Goal: Book appointment/travel/reservation

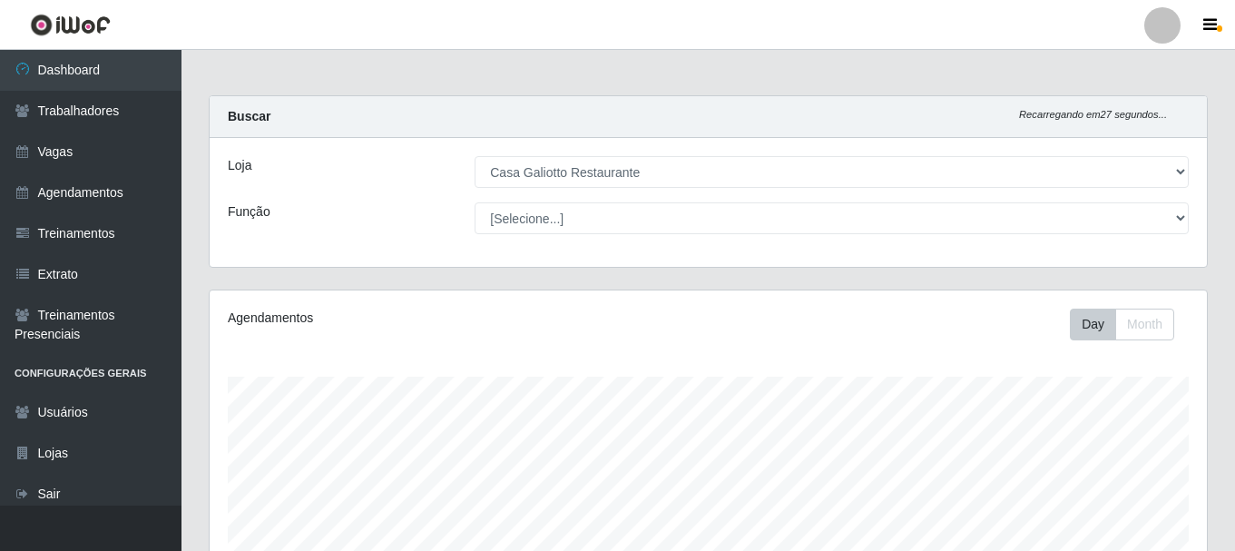
select select "279"
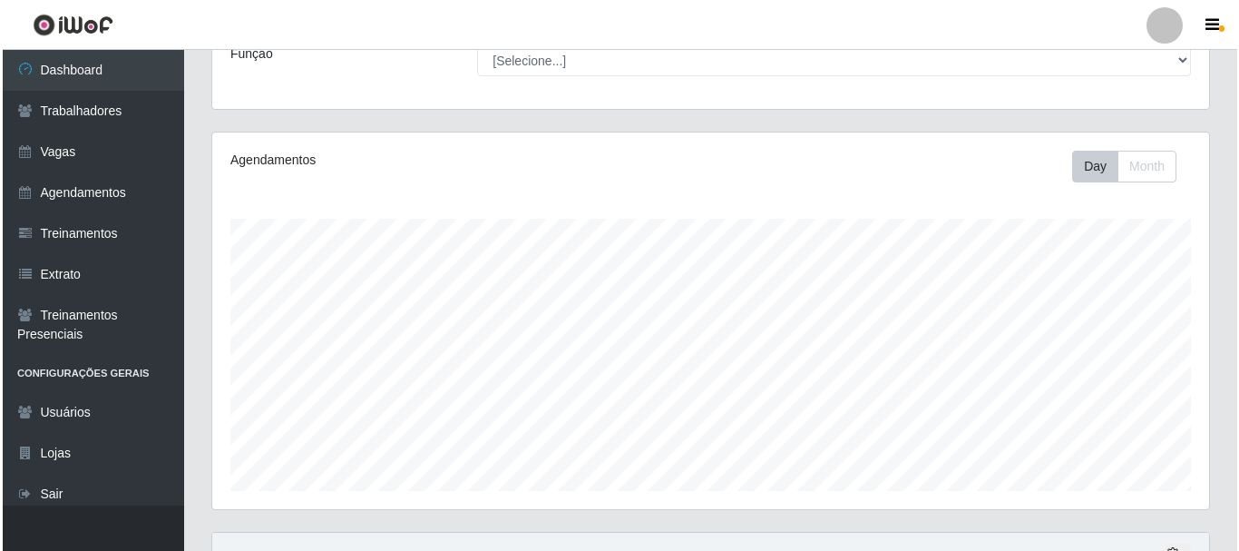
scroll to position [412, 0]
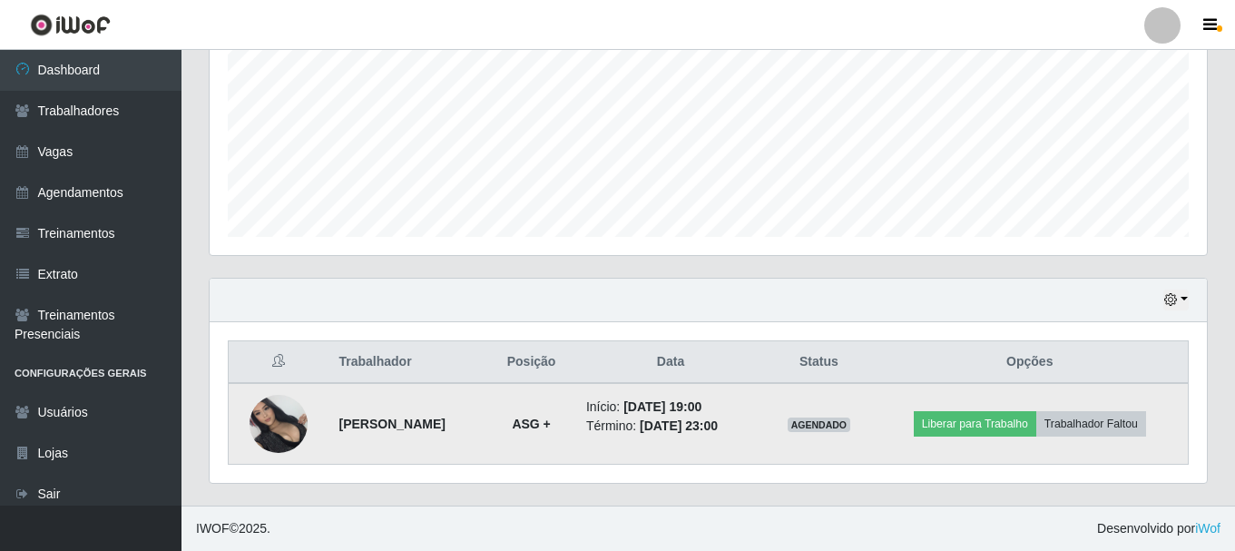
click at [260, 412] on img at bounding box center [278, 424] width 58 height 58
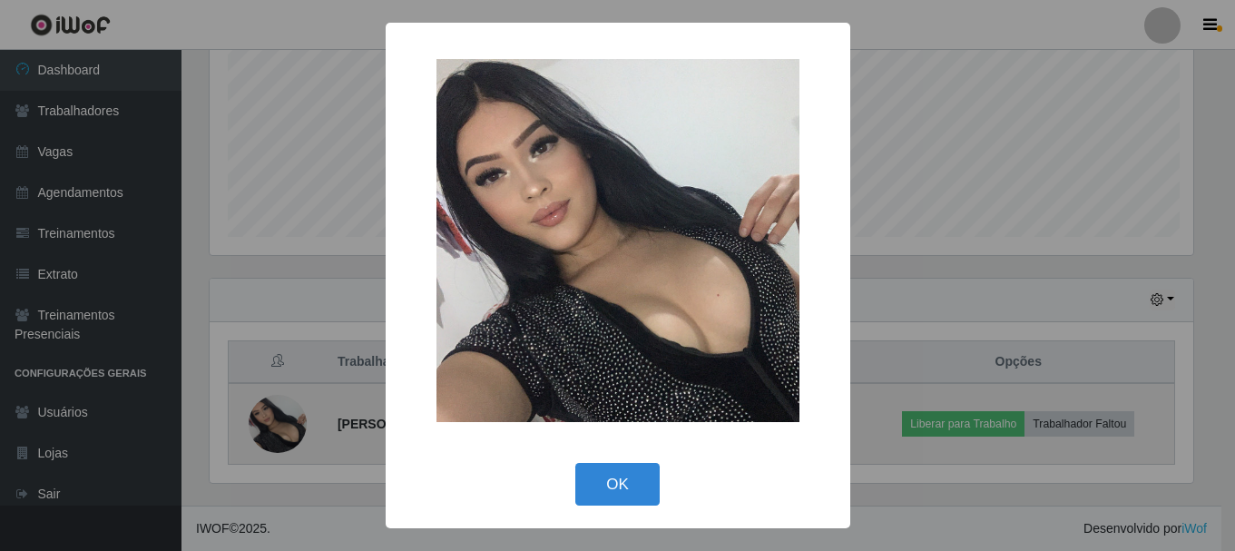
scroll to position [376, 988]
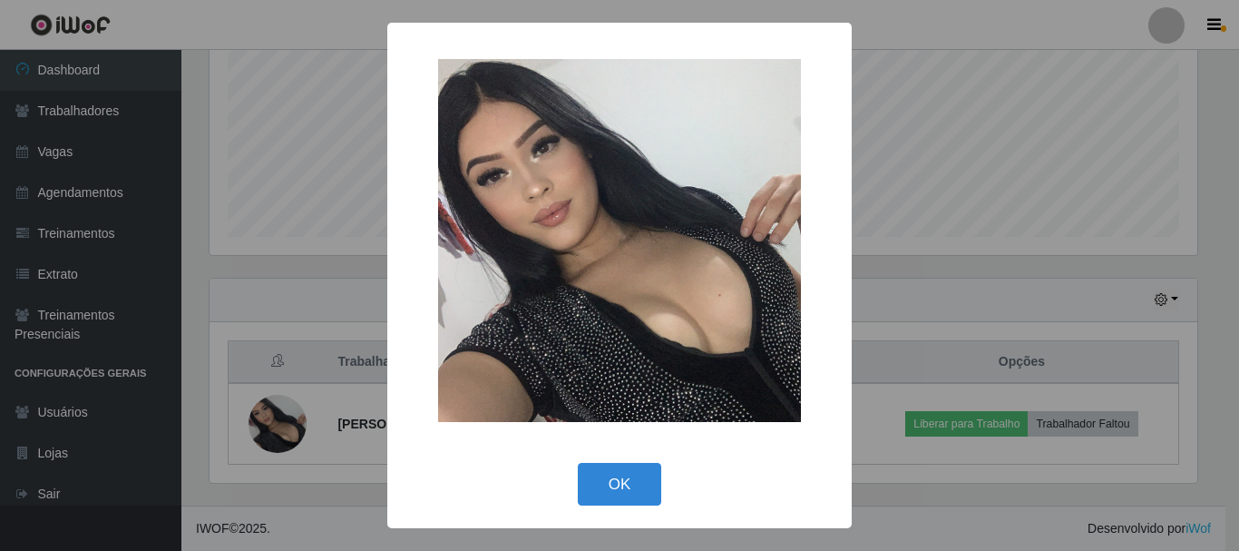
click at [294, 417] on div "× OK Cancel" at bounding box center [619, 275] width 1239 height 551
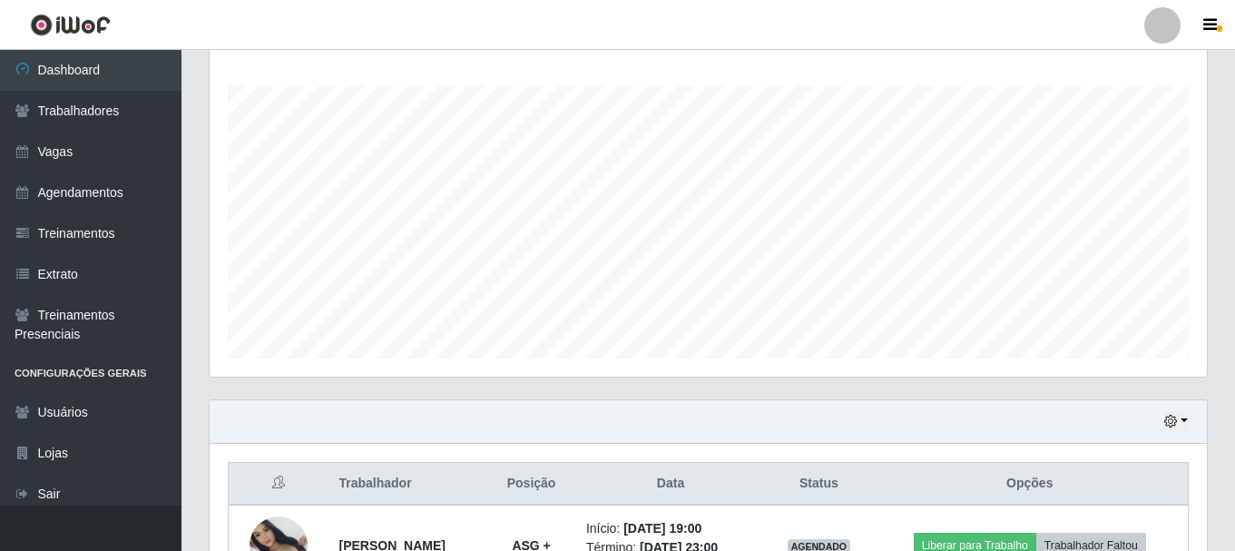
scroll to position [412, 0]
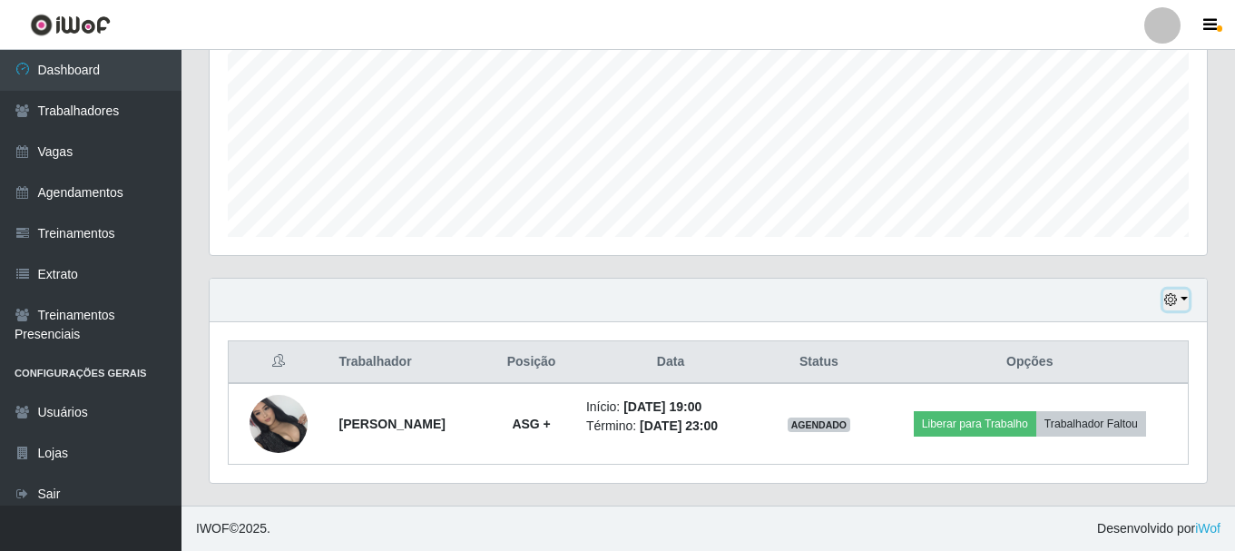
click at [1174, 309] on button "button" at bounding box center [1175, 299] width 25 height 21
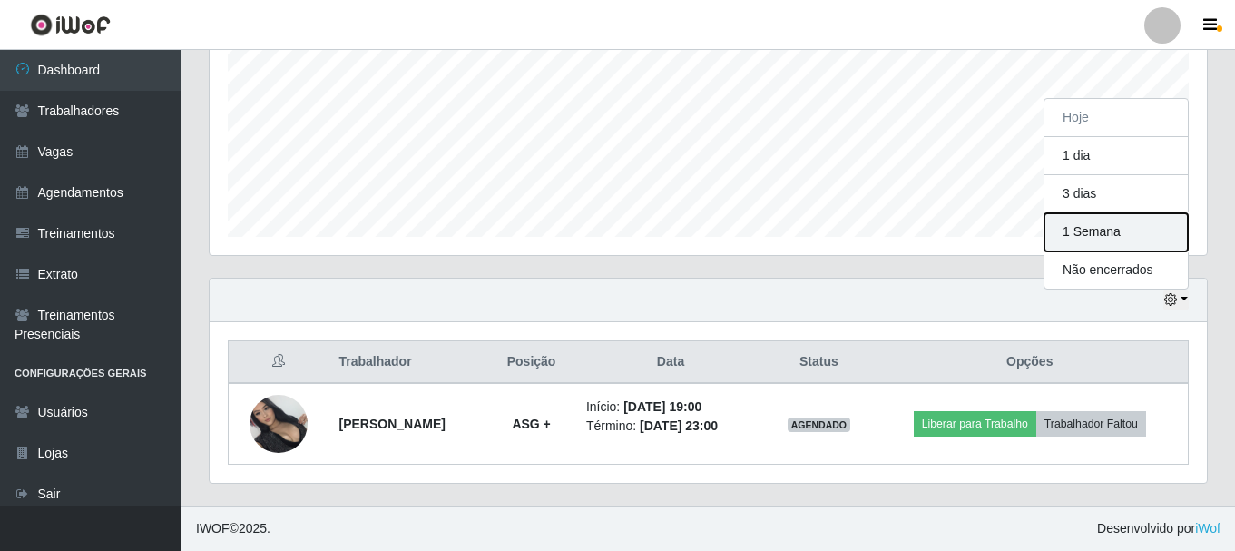
click at [1104, 229] on button "1 Semana" at bounding box center [1115, 232] width 143 height 38
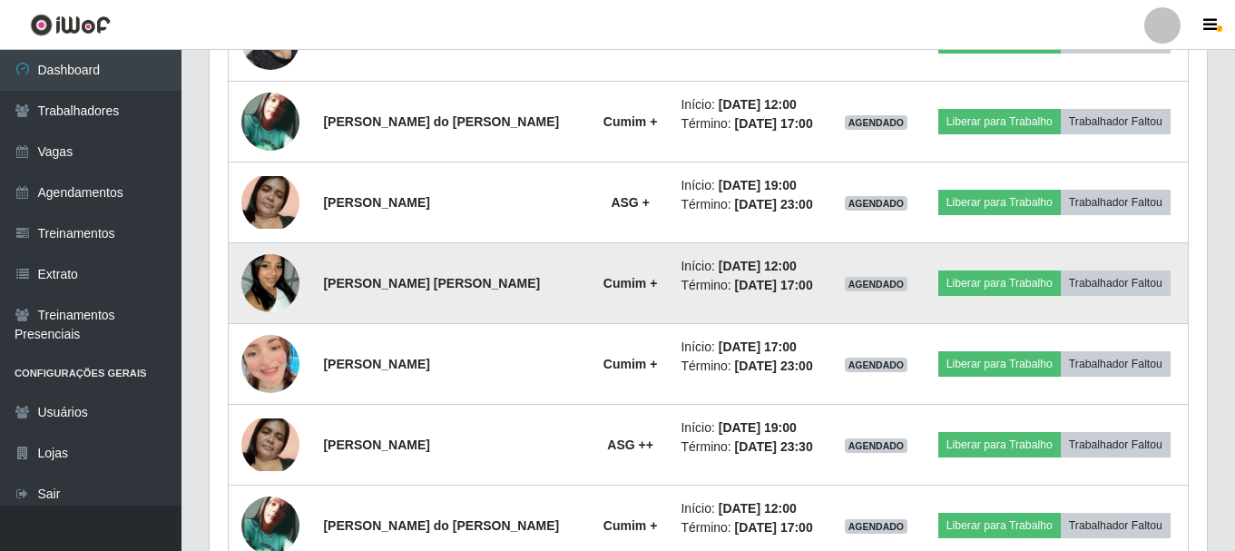
scroll to position [826, 0]
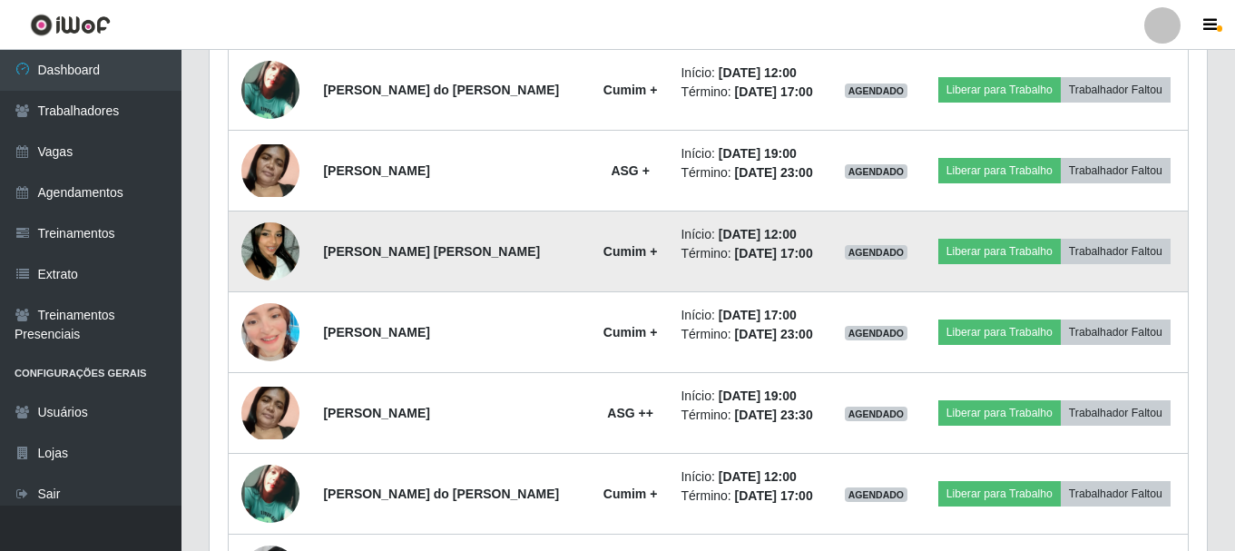
click at [618, 265] on td "Cumim +" at bounding box center [631, 251] width 80 height 81
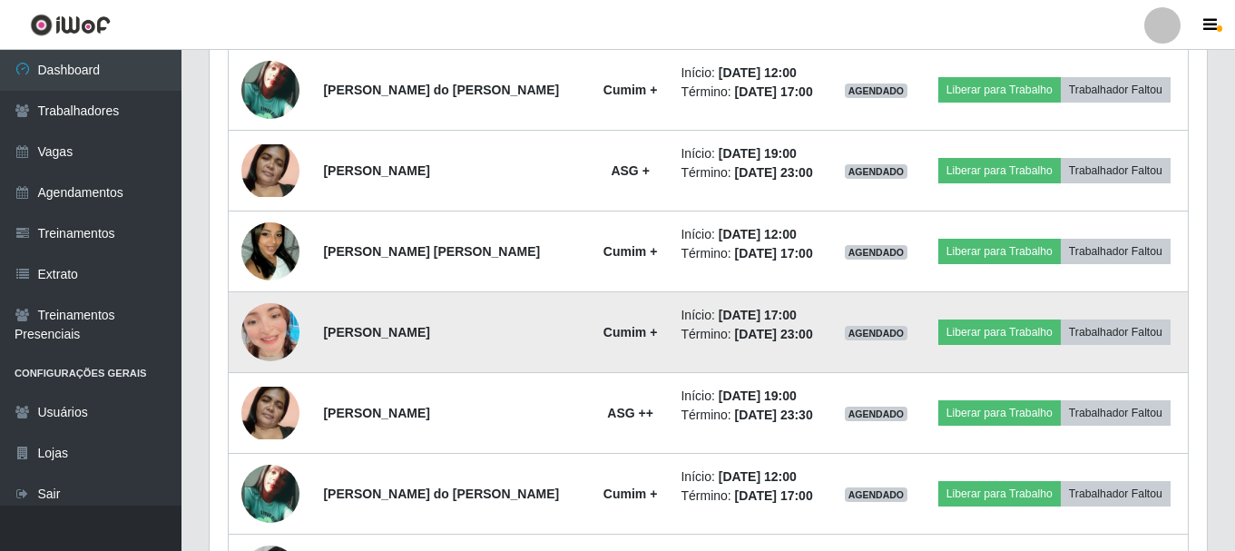
click at [786, 327] on time "[DATE] 23:00" at bounding box center [774, 334] width 78 height 15
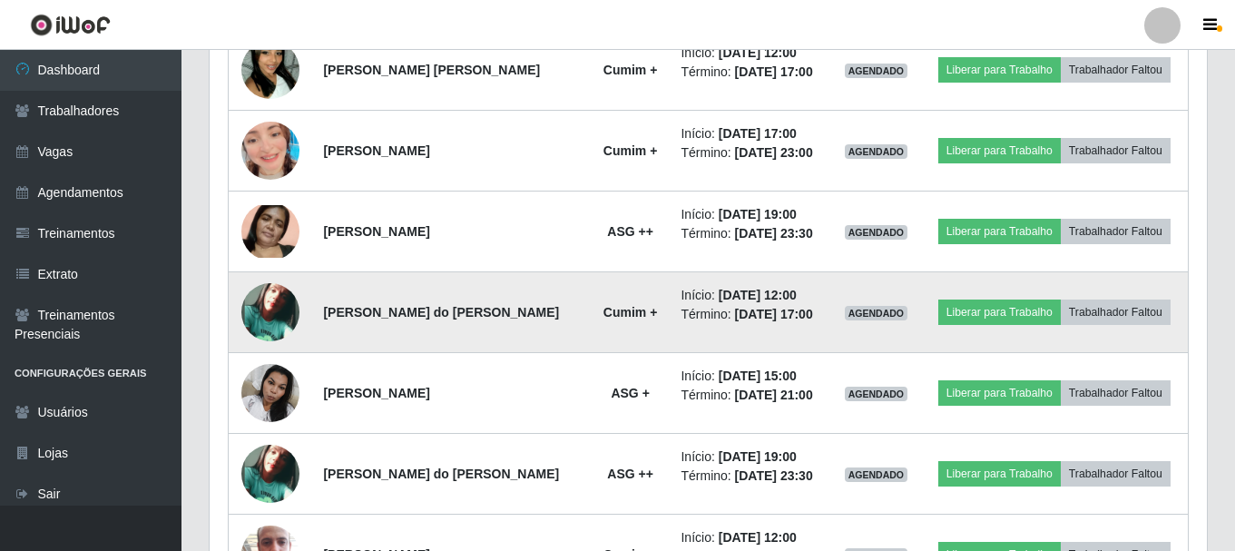
scroll to position [1099, 0]
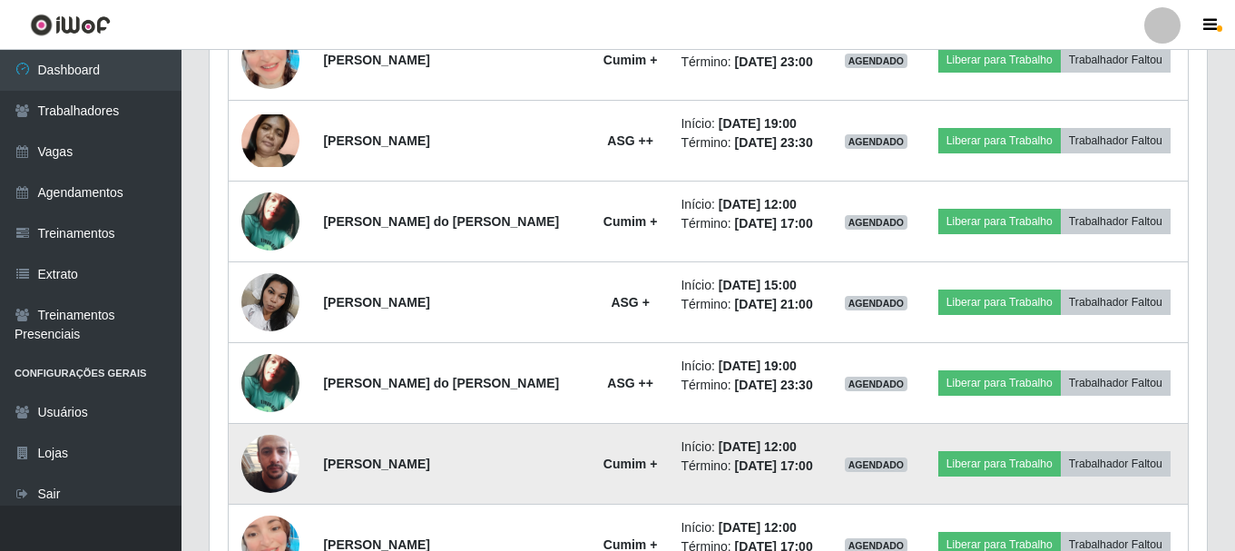
click at [776, 451] on time "[DATE] 12:00" at bounding box center [757, 446] width 78 height 15
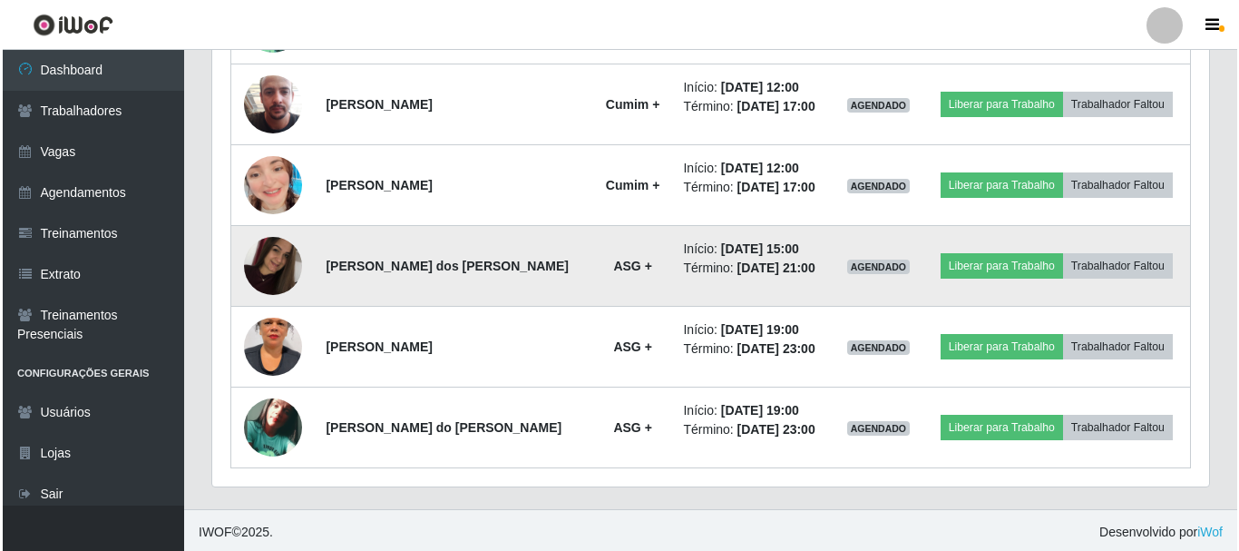
scroll to position [1461, 0]
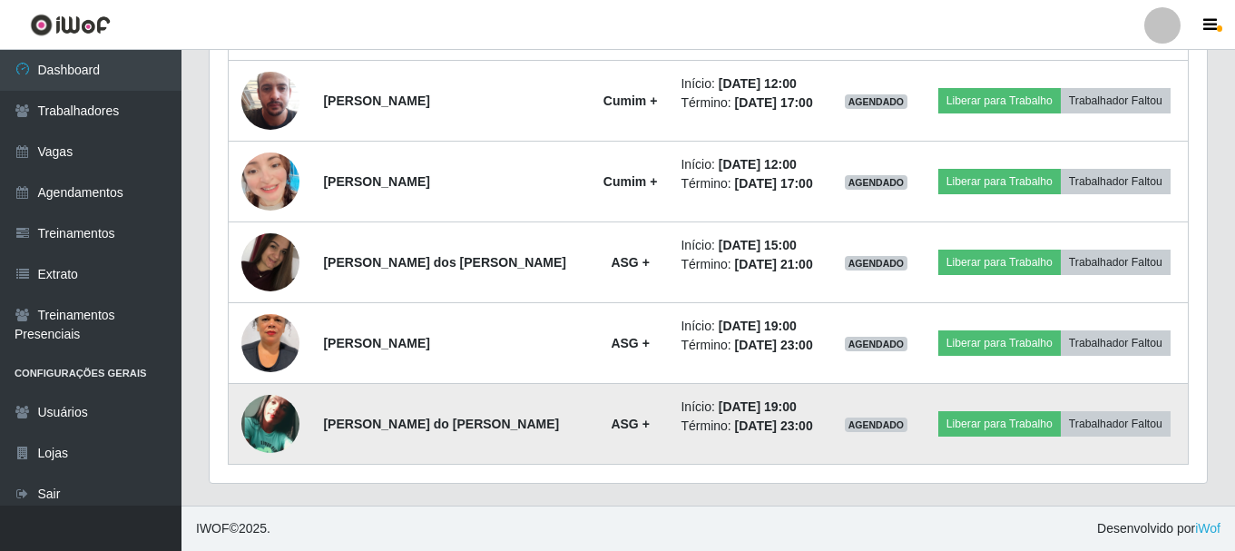
click at [269, 403] on img at bounding box center [270, 424] width 58 height 58
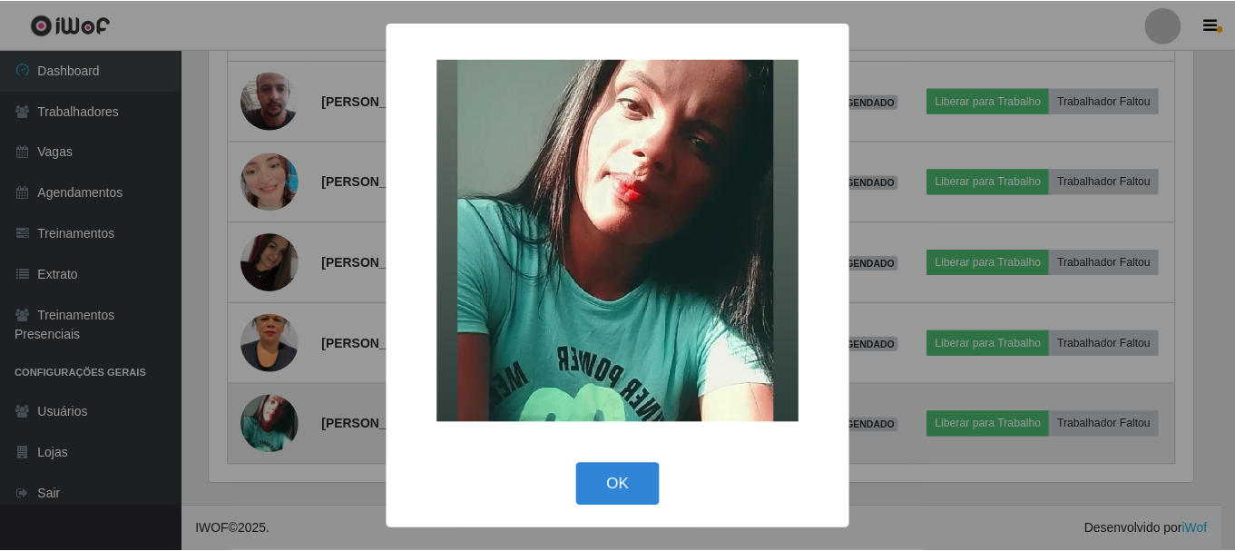
scroll to position [376, 988]
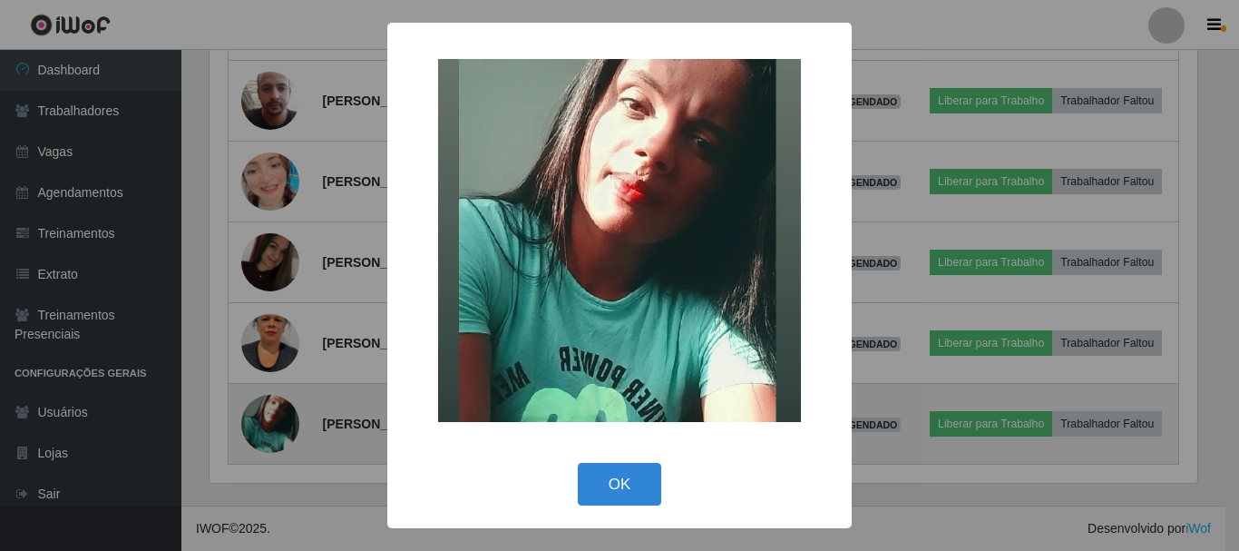
click at [269, 403] on div "× OK Cancel" at bounding box center [619, 275] width 1239 height 551
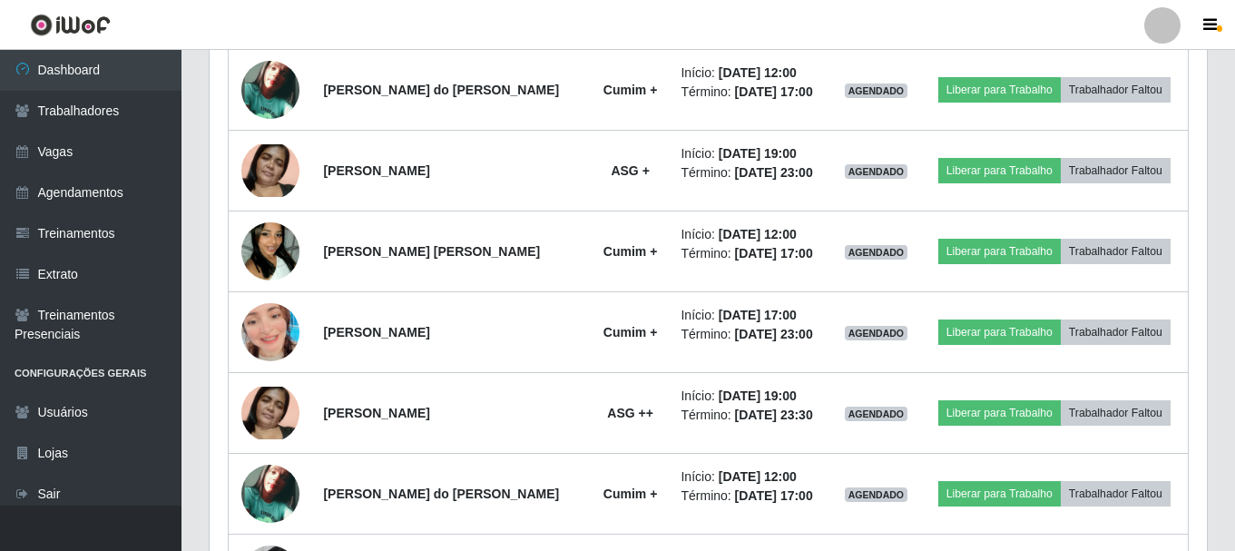
scroll to position [645, 0]
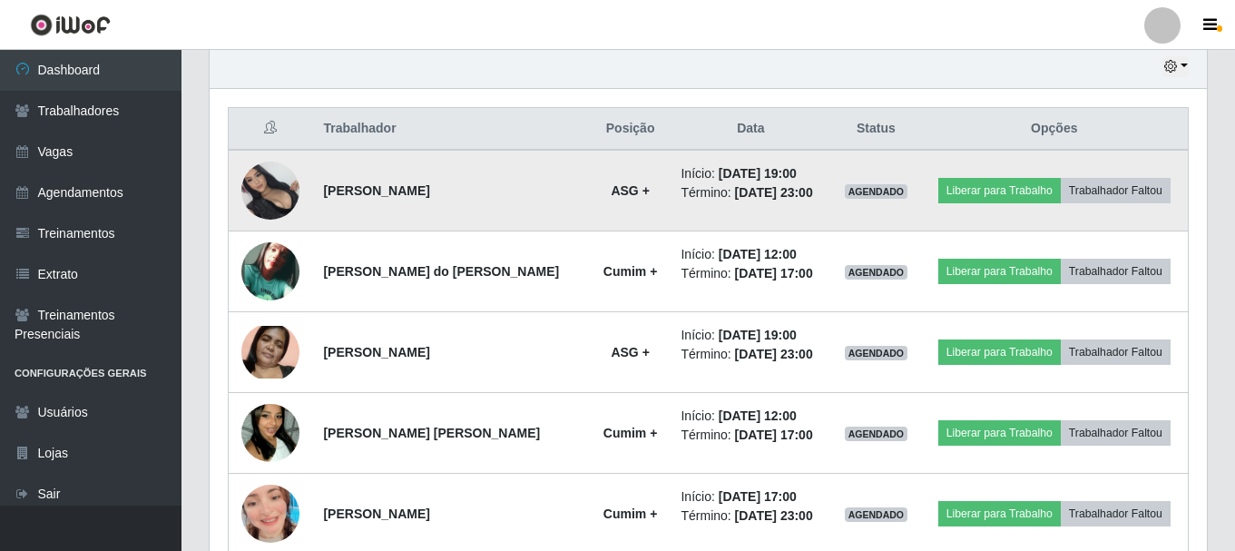
click at [283, 184] on img at bounding box center [270, 190] width 58 height 58
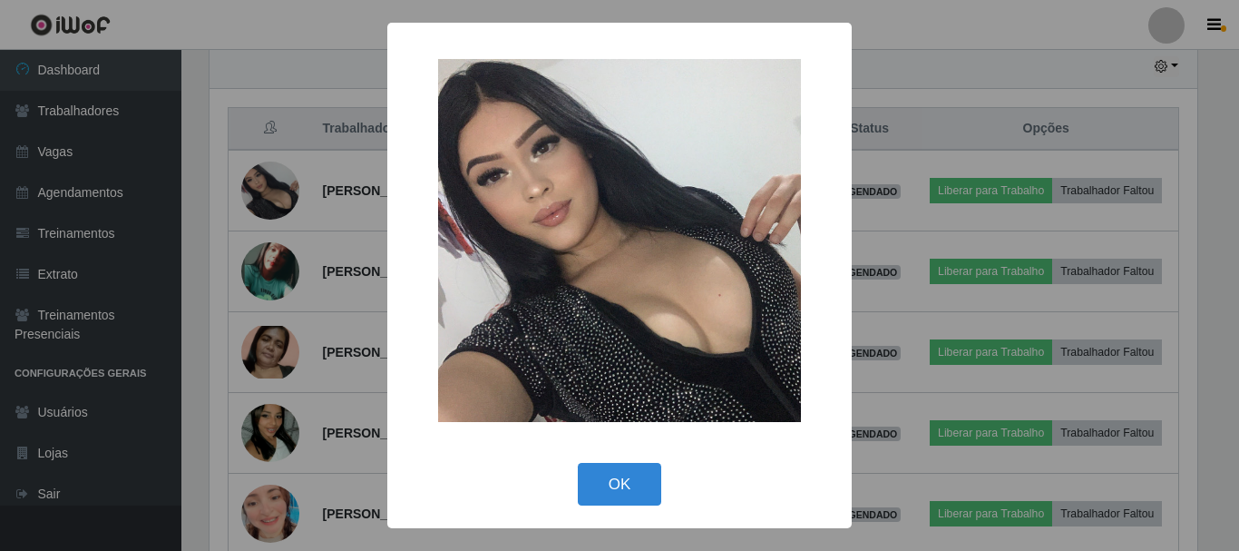
click at [317, 207] on div "× OK Cancel" at bounding box center [619, 275] width 1239 height 551
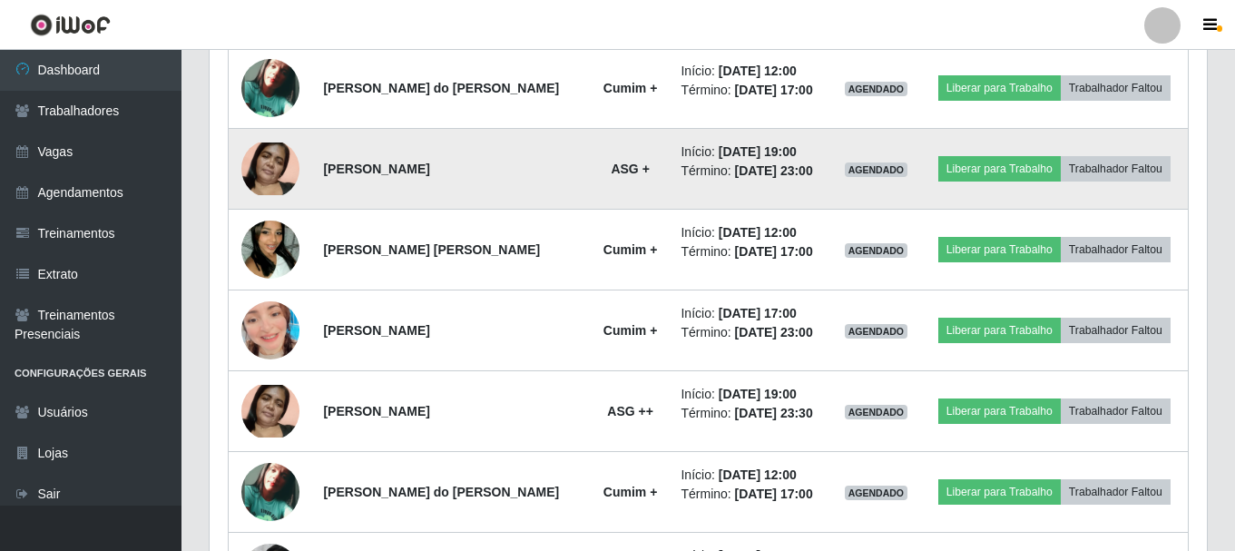
scroll to position [1008, 0]
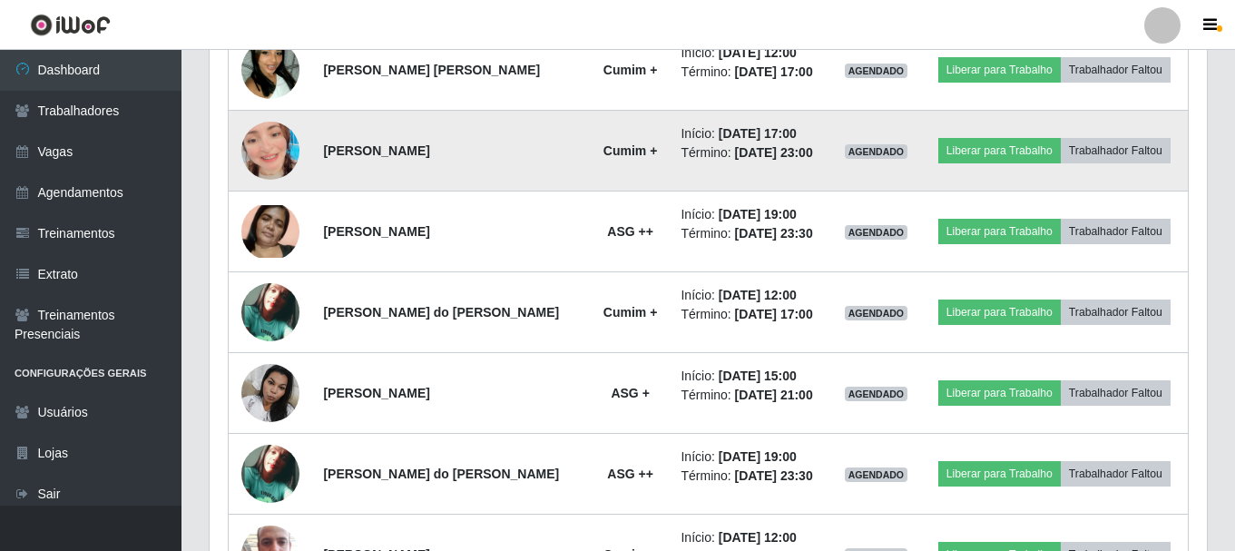
click at [267, 157] on img at bounding box center [270, 150] width 58 height 103
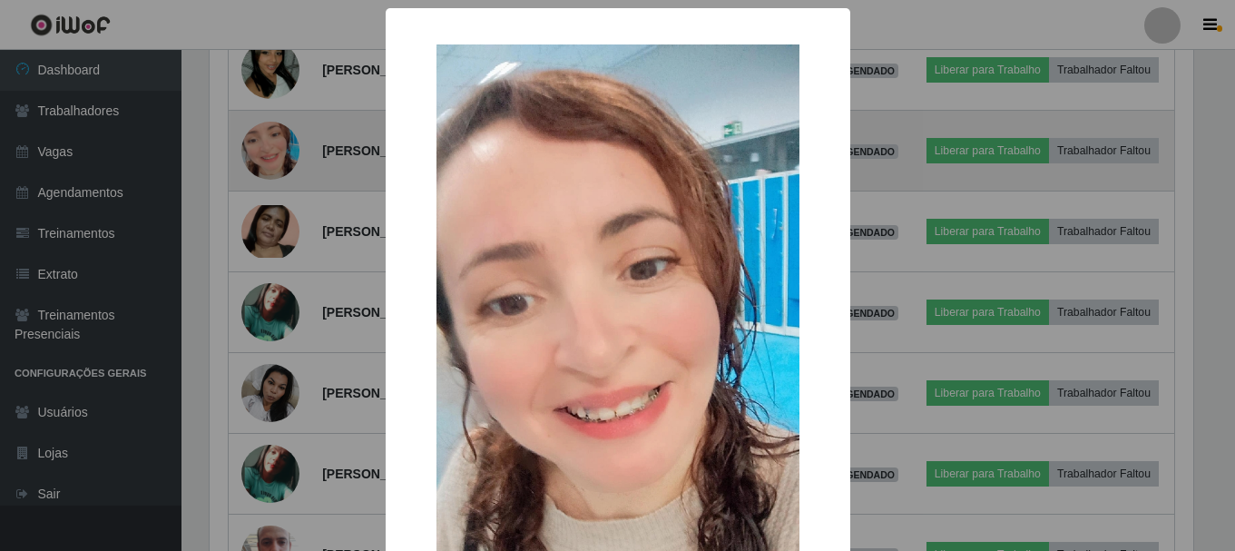
scroll to position [376, 988]
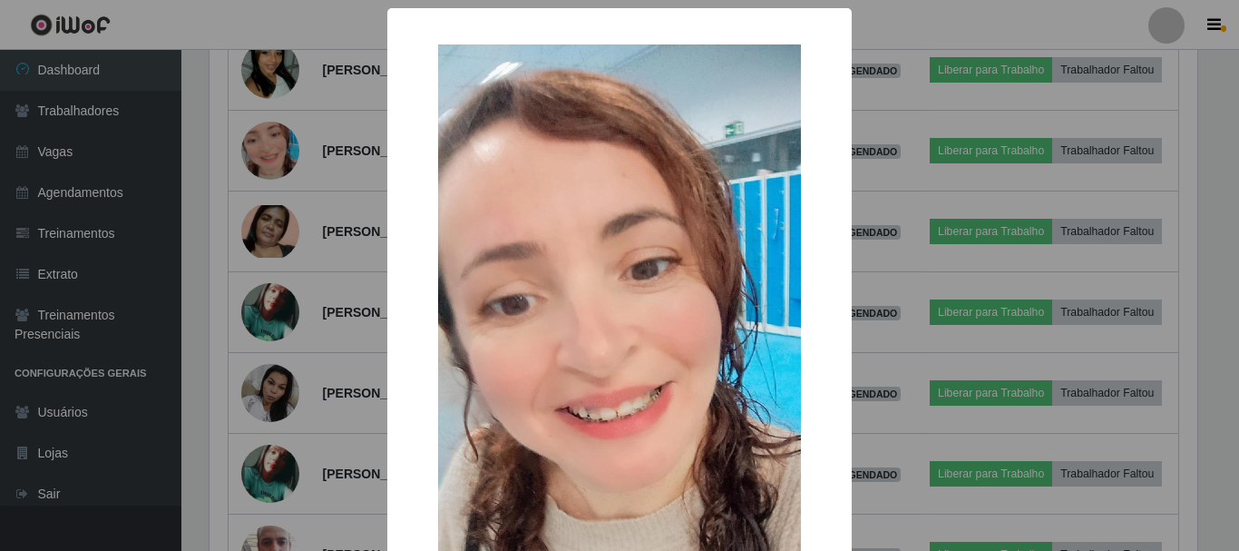
click at [306, 189] on div "× OK Cancel" at bounding box center [619, 275] width 1239 height 551
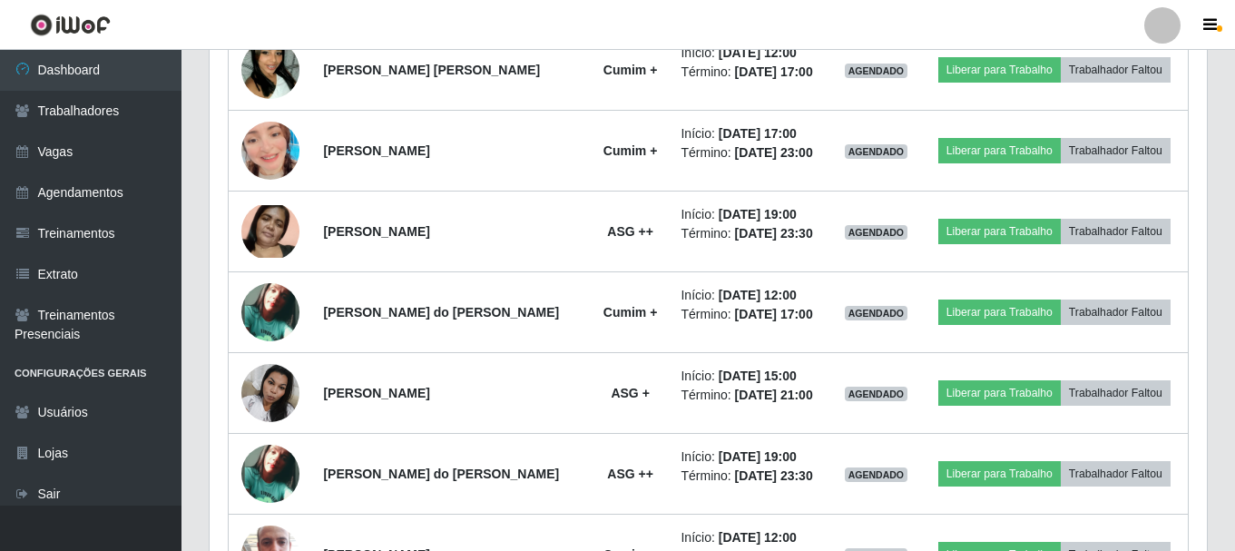
scroll to position [376, 997]
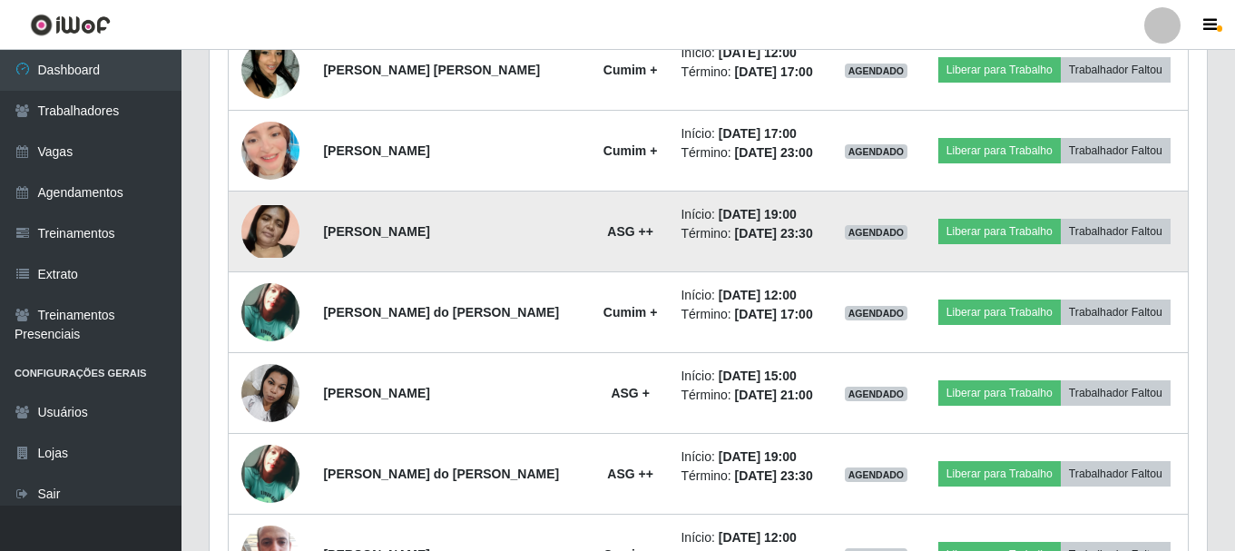
click at [289, 243] on img at bounding box center [270, 231] width 58 height 53
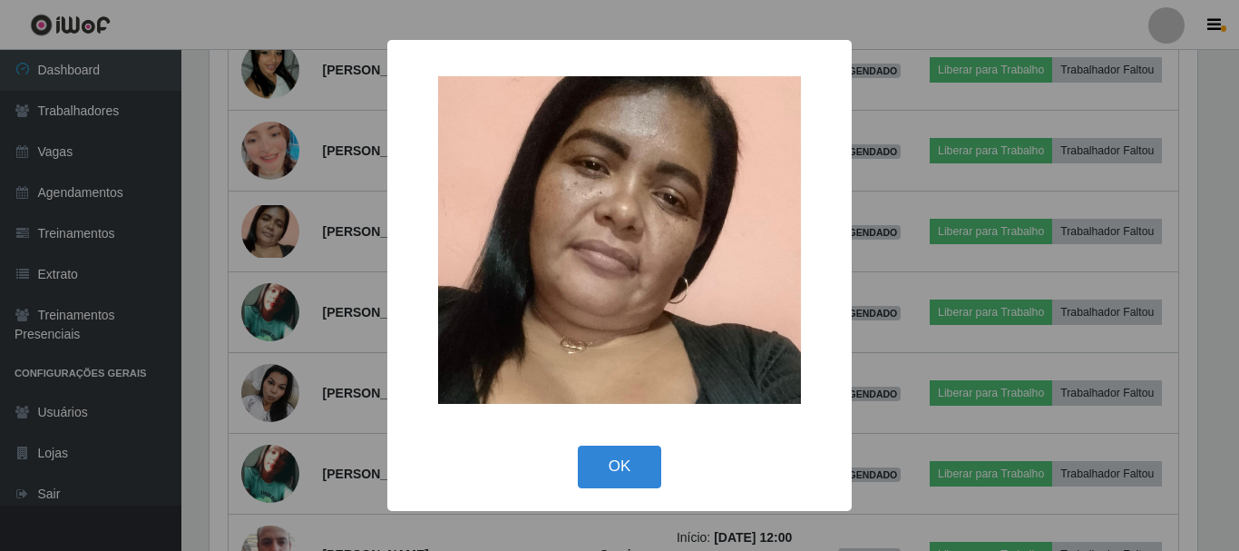
click at [341, 236] on div "× OK Cancel" at bounding box center [619, 275] width 1239 height 551
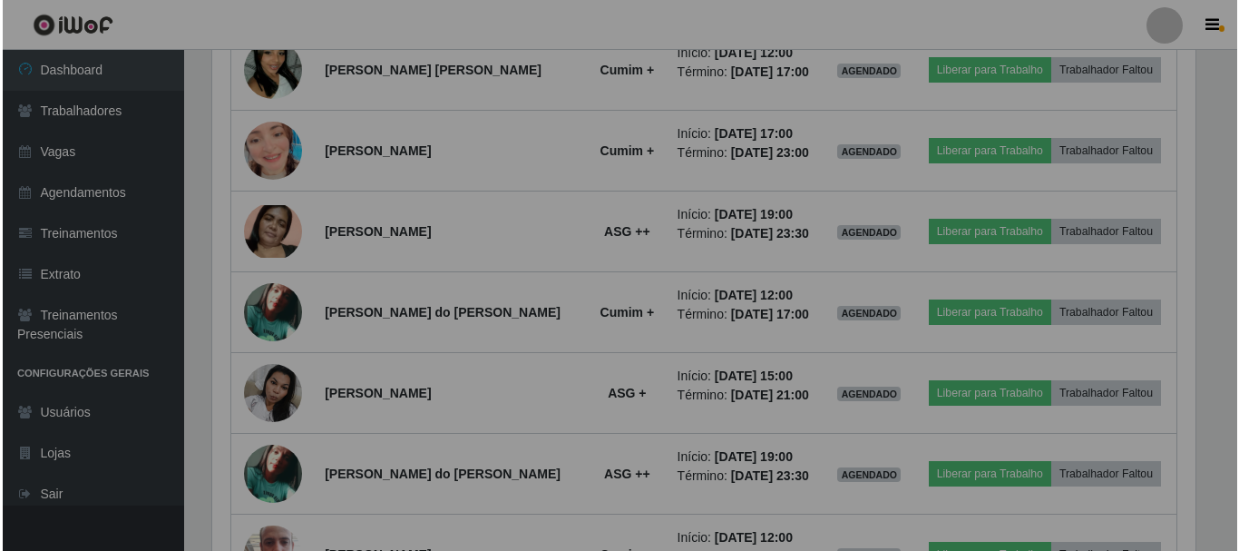
scroll to position [376, 997]
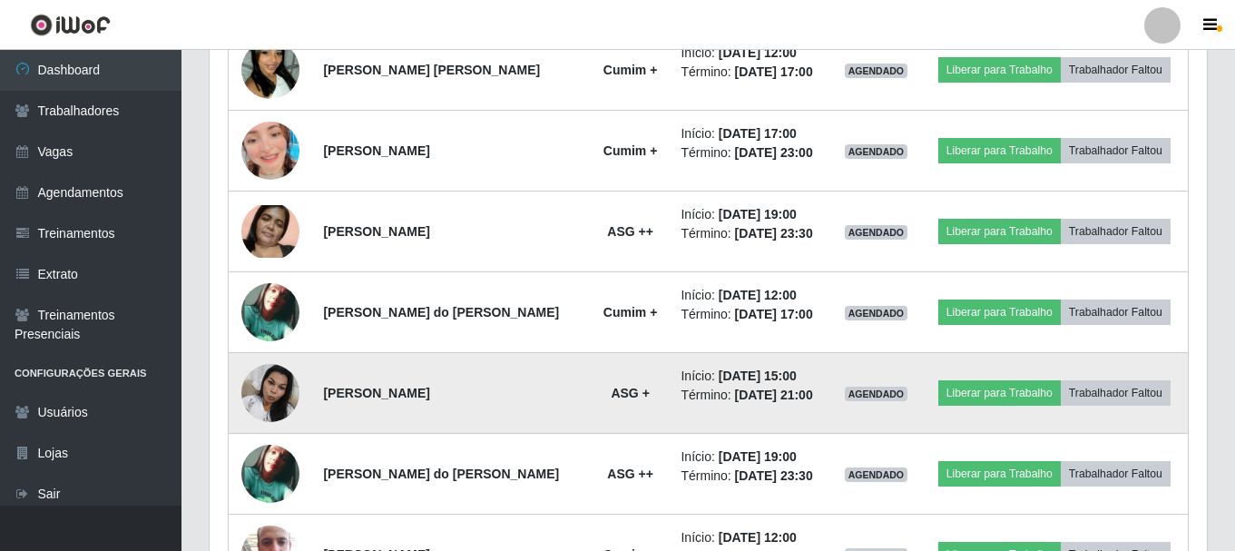
click at [261, 396] on img at bounding box center [270, 392] width 58 height 77
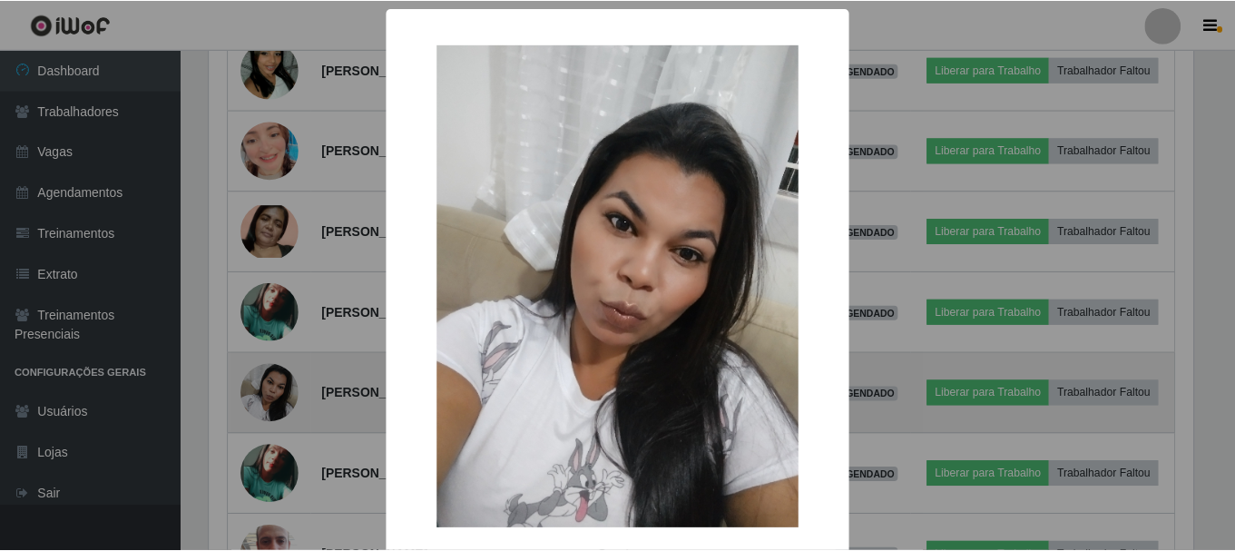
scroll to position [376, 988]
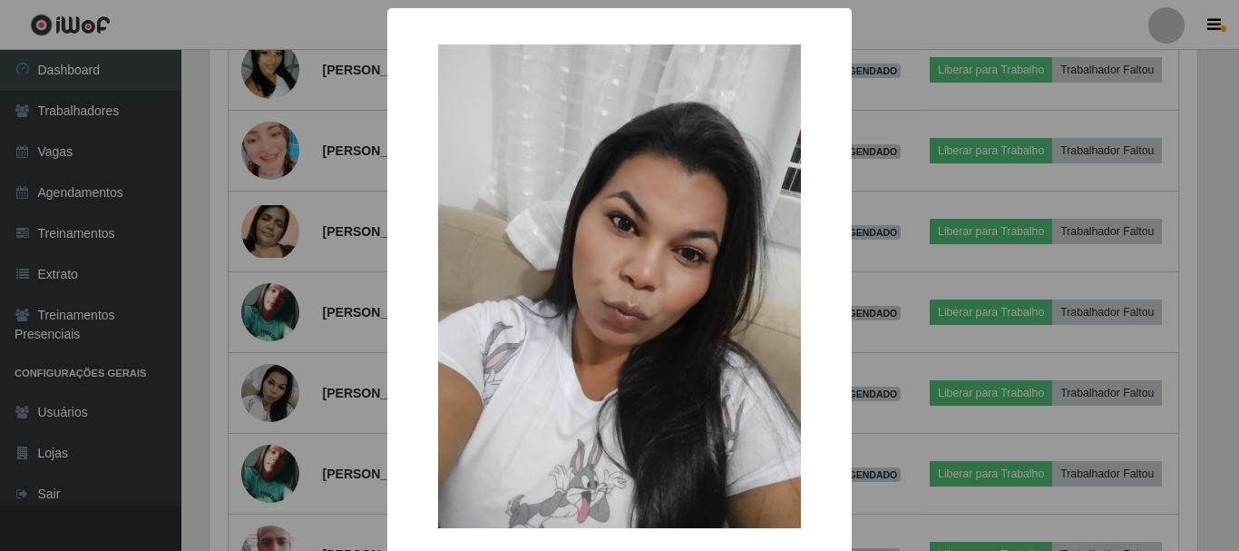
click at [292, 339] on div "× OK Cancel" at bounding box center [619, 275] width 1239 height 551
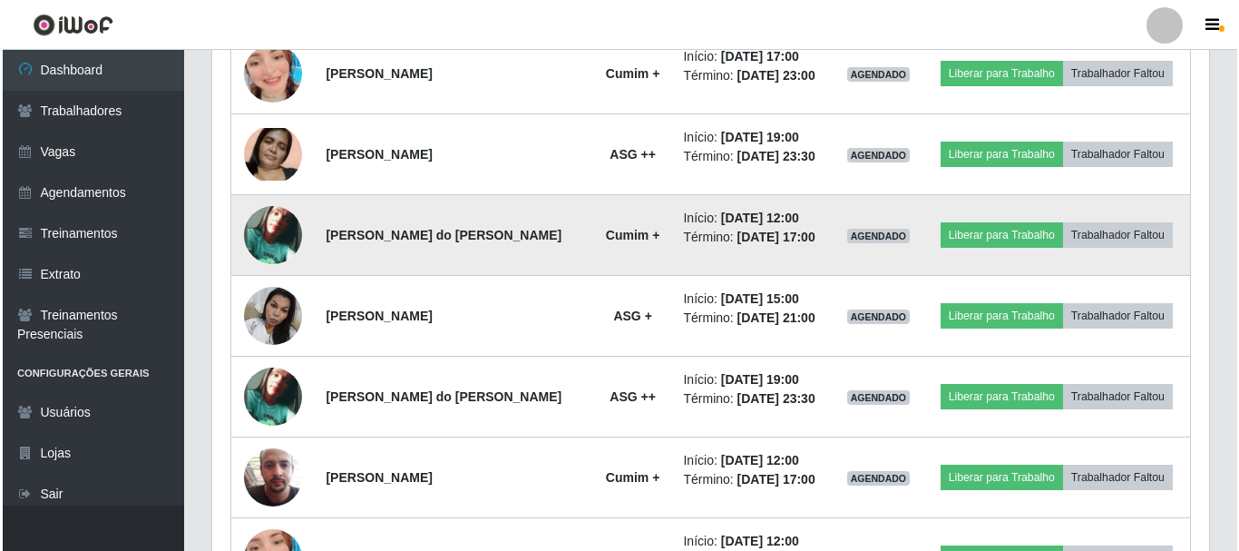
scroll to position [1189, 0]
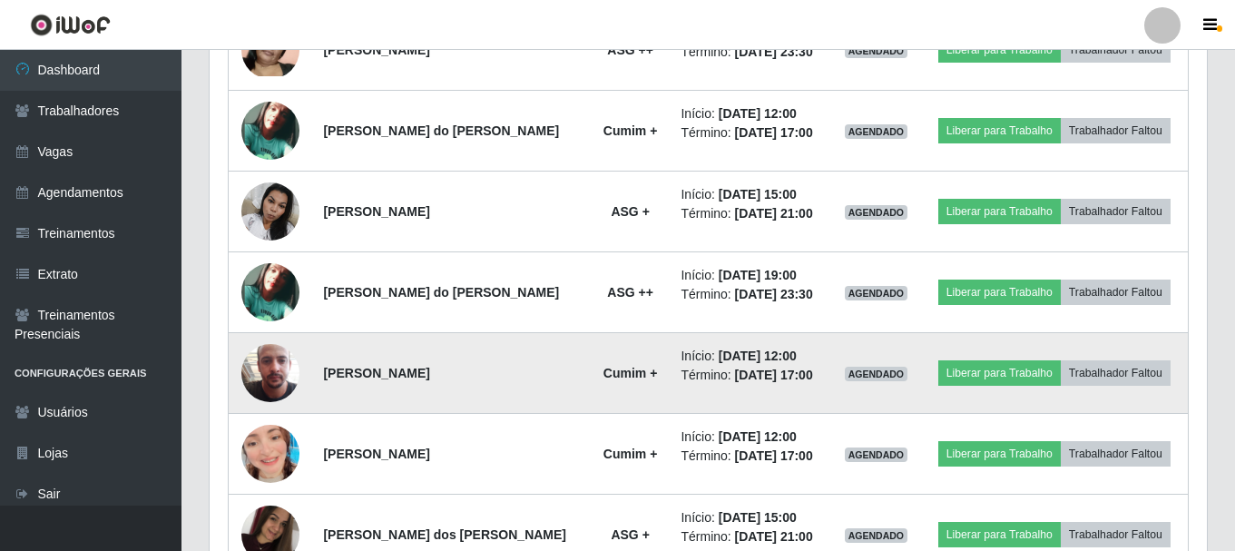
click at [281, 359] on img at bounding box center [270, 372] width 58 height 103
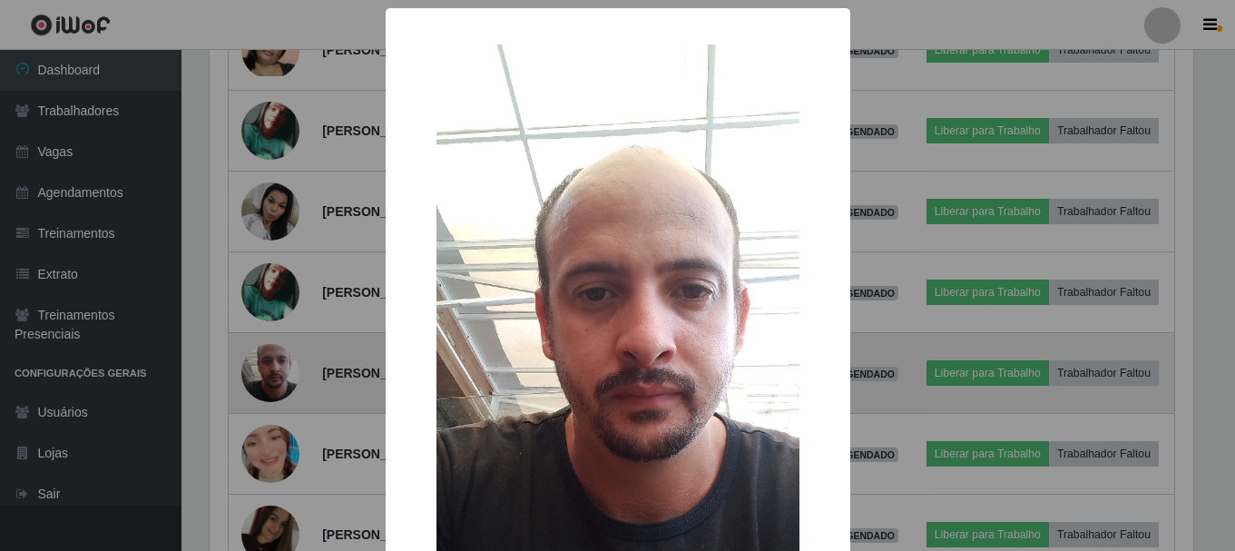
scroll to position [376, 988]
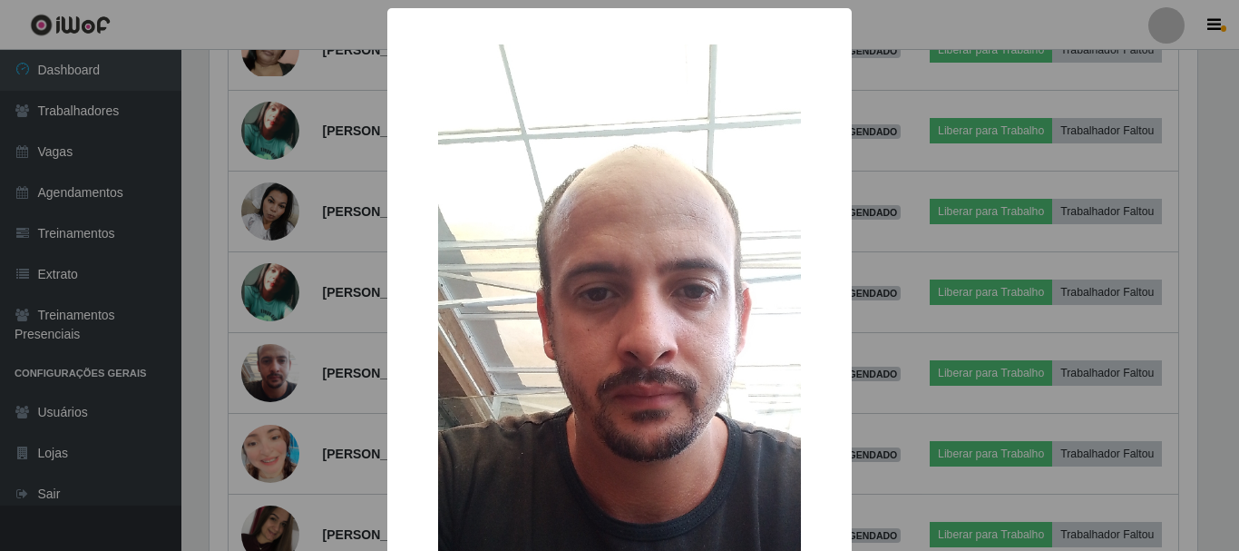
click at [367, 328] on div "× OK Cancel" at bounding box center [619, 275] width 1239 height 551
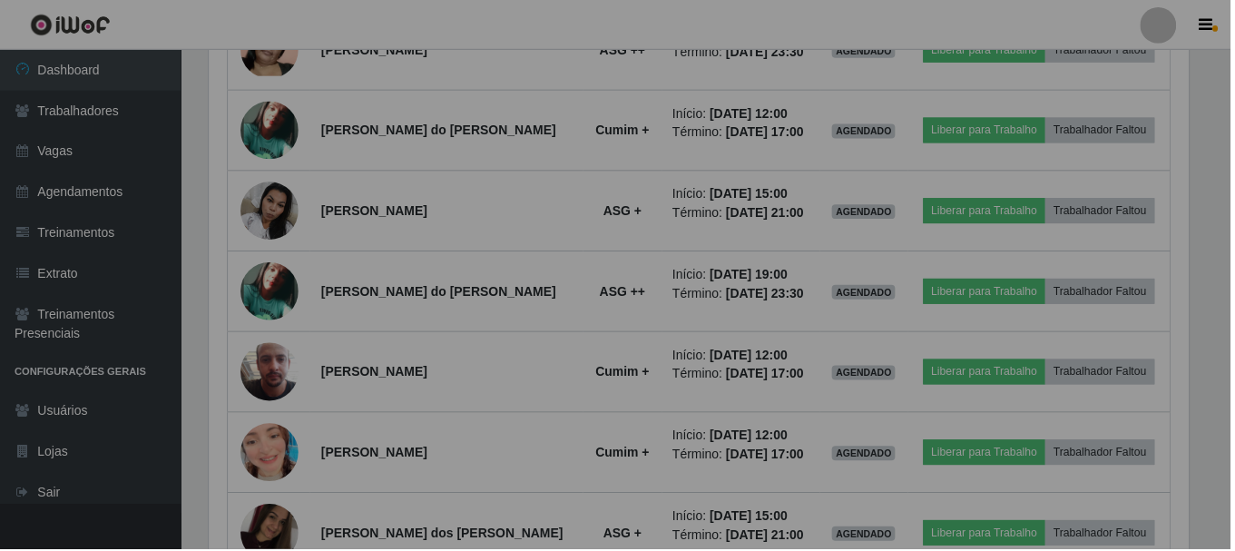
scroll to position [0, 0]
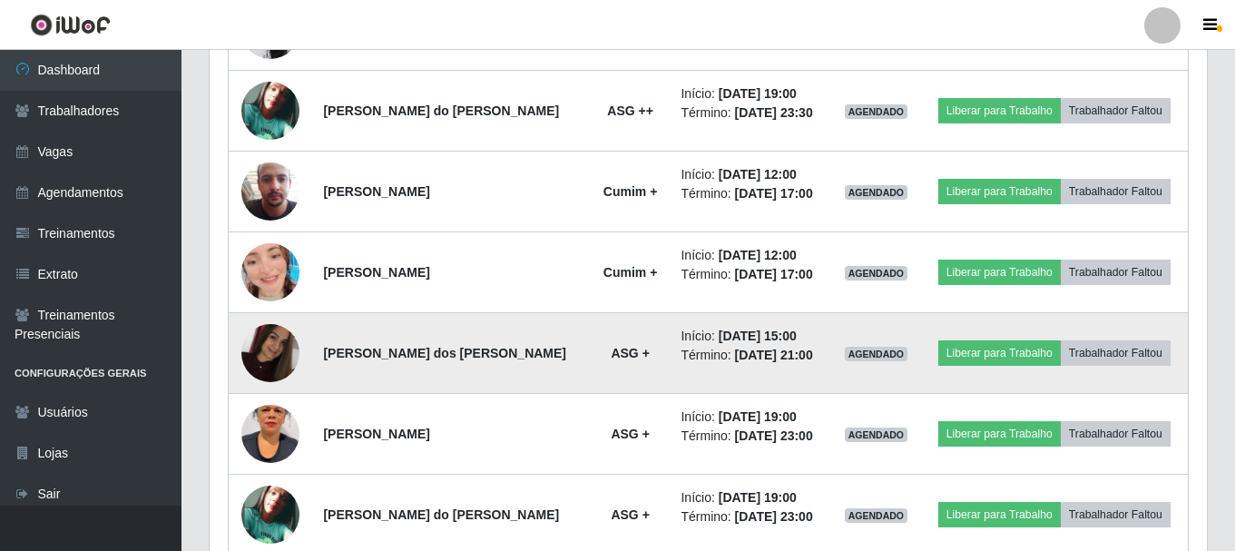
click at [259, 359] on img at bounding box center [270, 352] width 58 height 77
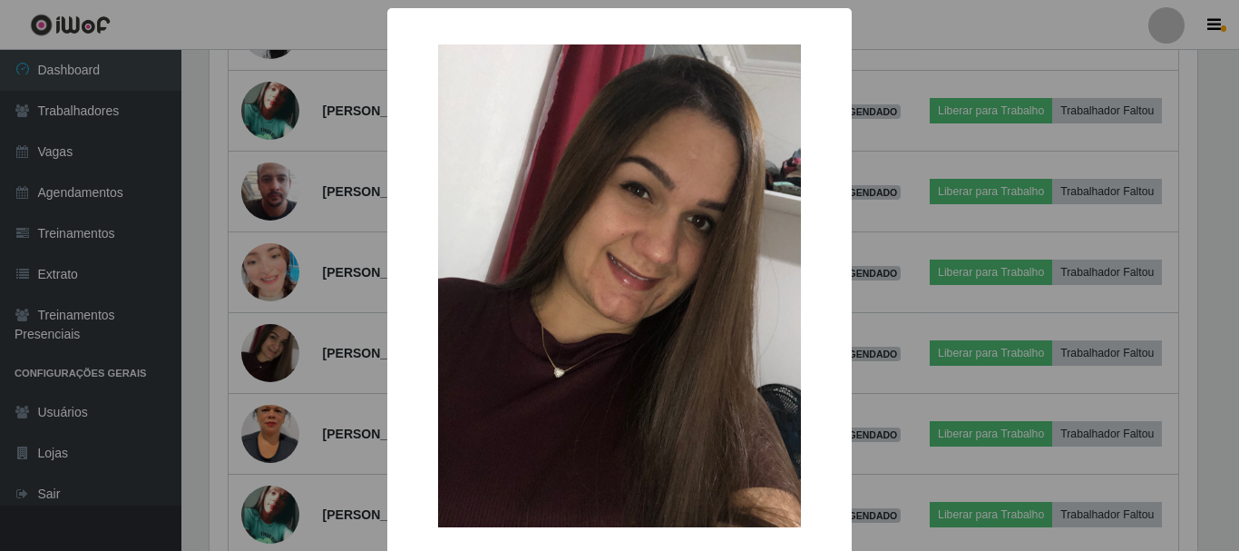
click at [265, 350] on div "× OK Cancel" at bounding box center [619, 275] width 1239 height 551
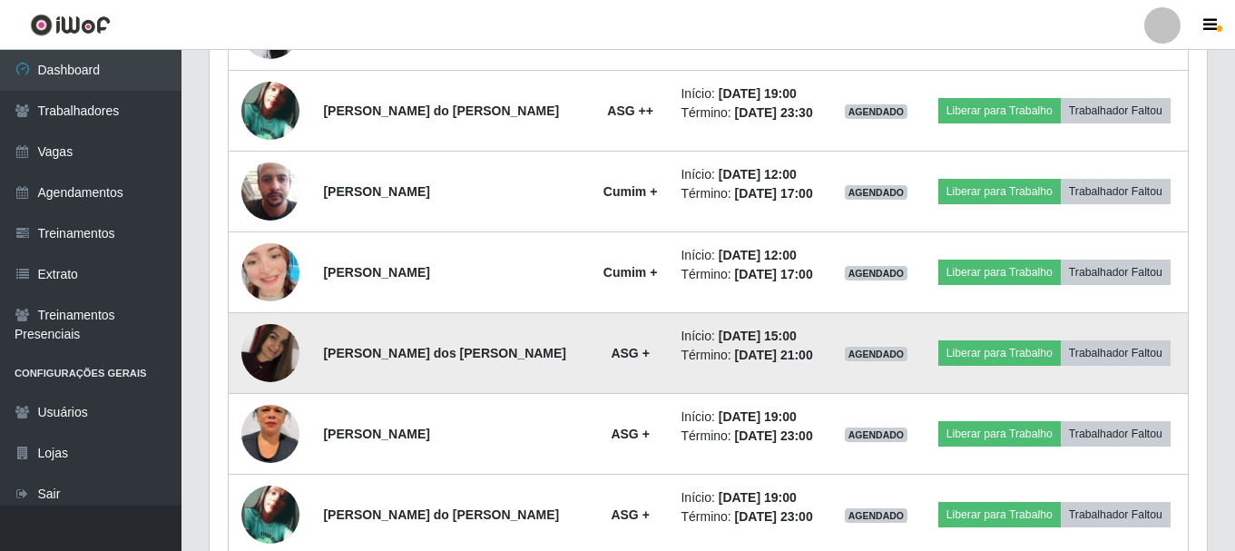
click at [270, 353] on img at bounding box center [270, 352] width 58 height 77
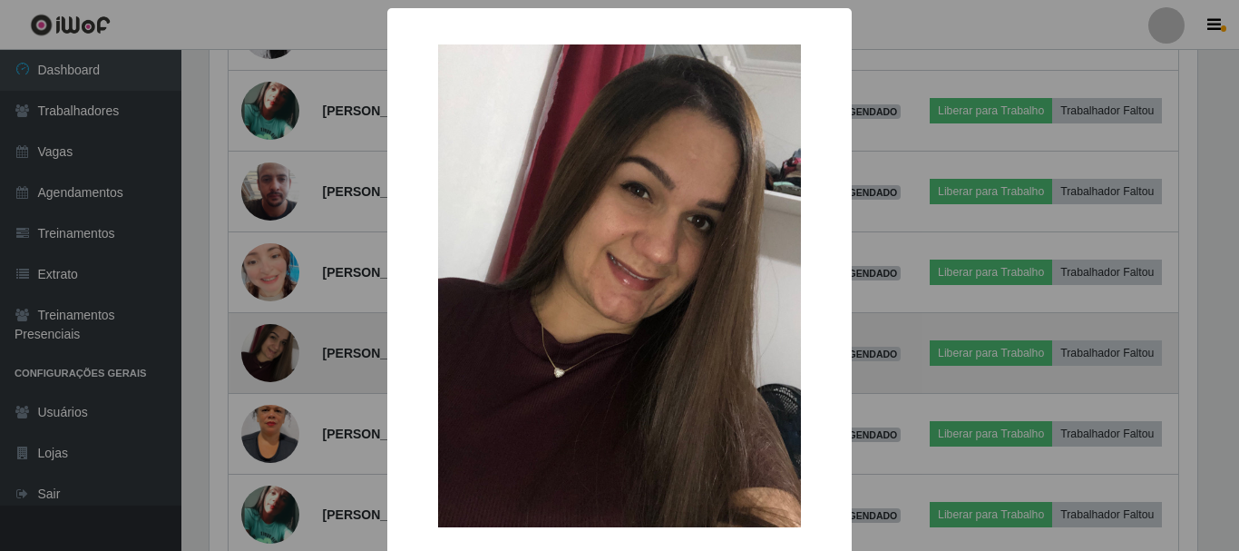
click at [270, 353] on div "× OK Cancel" at bounding box center [619, 275] width 1239 height 551
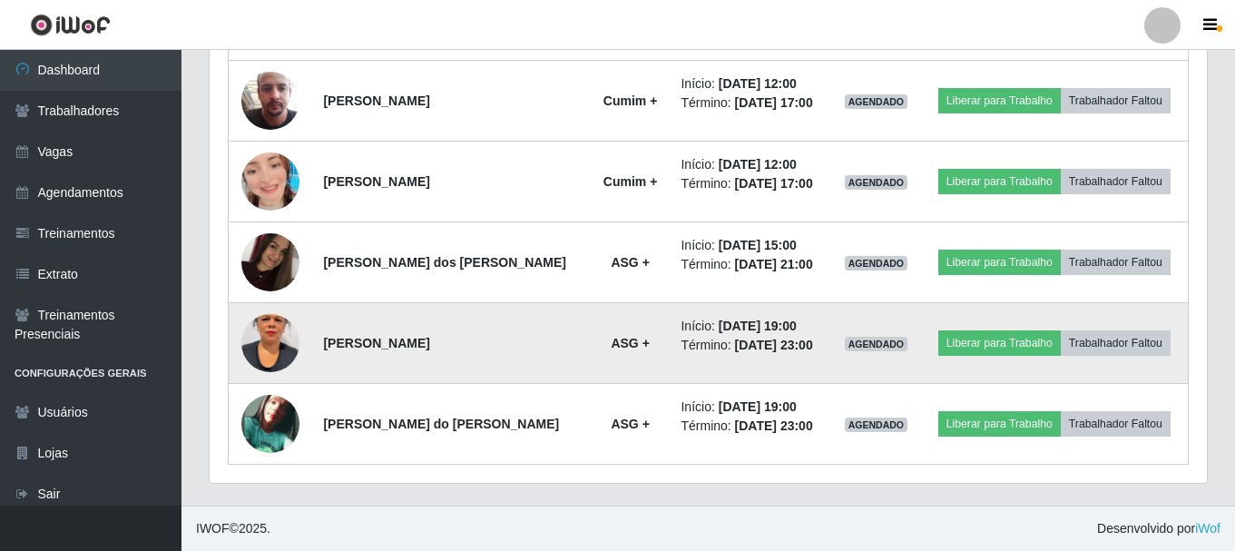
click at [271, 334] on img at bounding box center [270, 342] width 58 height 103
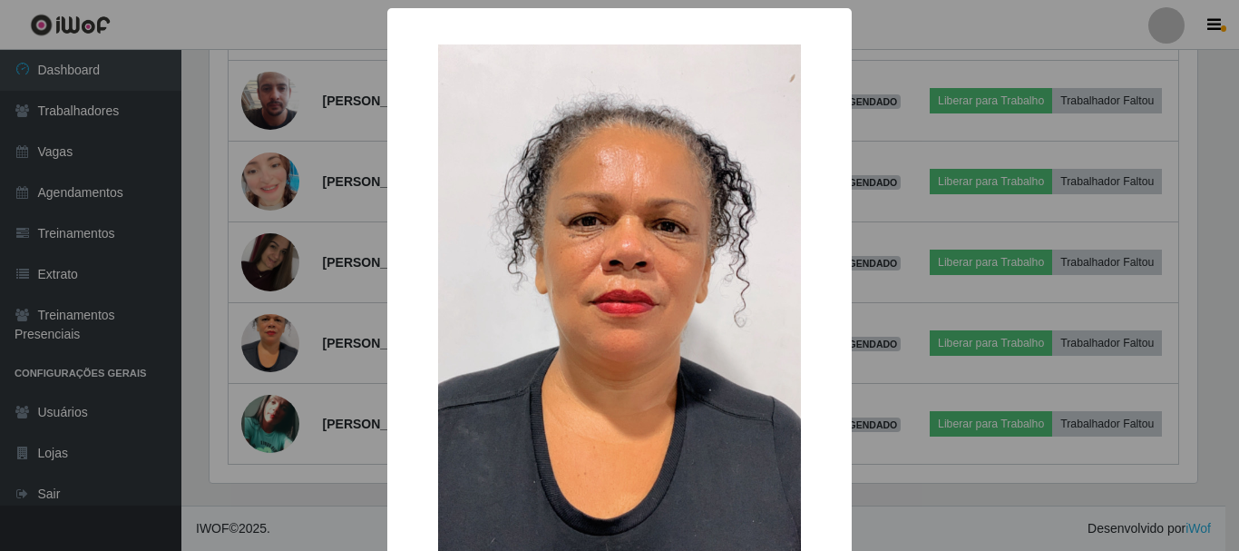
click at [275, 295] on div "× OK Cancel" at bounding box center [619, 275] width 1239 height 551
